Goal: Information Seeking & Learning: Learn about a topic

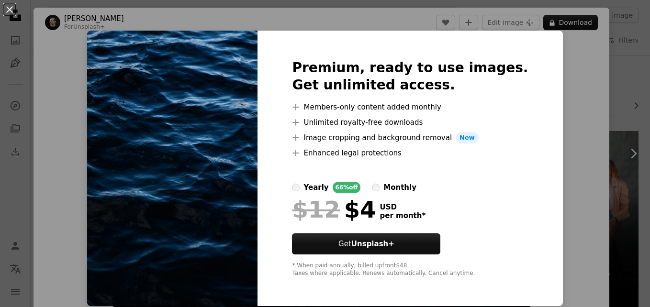
scroll to position [12, 0]
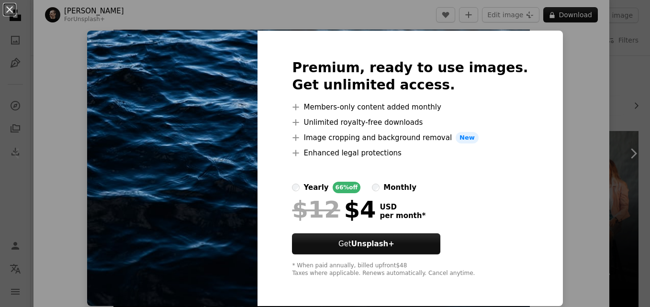
click at [594, 109] on div "An X shape Premium, ready to use images. Get unlimited access. A plus sign Memb…" at bounding box center [325, 153] width 650 height 307
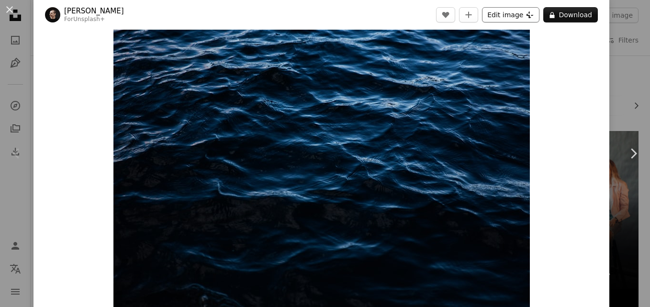
click at [496, 14] on button "Edit image Plus sign for Unsplash+" at bounding box center [510, 14] width 57 height 15
click at [627, 154] on icon "Chevron right" at bounding box center [633, 153] width 15 height 15
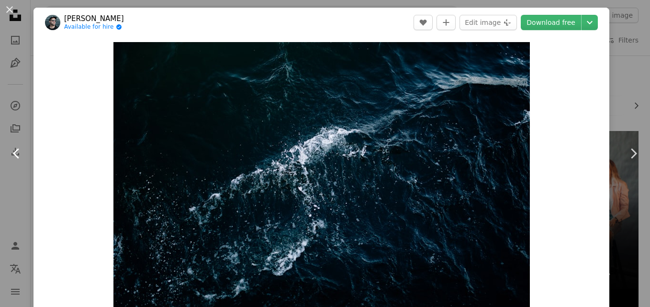
click at [14, 152] on icon "Chevron left" at bounding box center [16, 153] width 15 height 15
